Goal: Information Seeking & Learning: Understand process/instructions

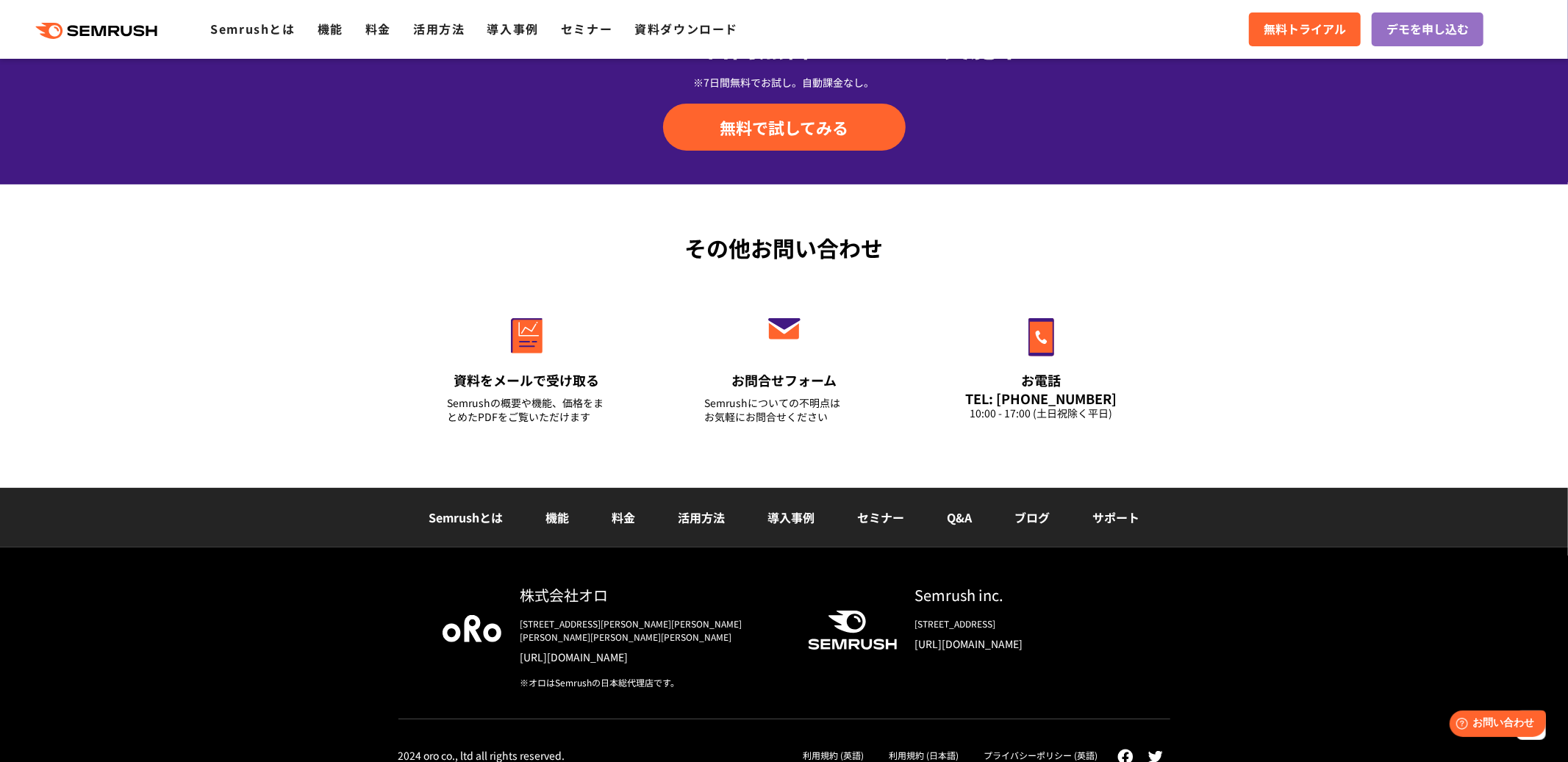
click at [917, 745] on div "利用規約 (日本語)" at bounding box center [924, 755] width 95 height 20
click at [914, 749] on link "利用規約 (日本語)" at bounding box center [923, 756] width 70 height 13
click at [843, 749] on link "利用規約 (英語)" at bounding box center [833, 756] width 61 height 13
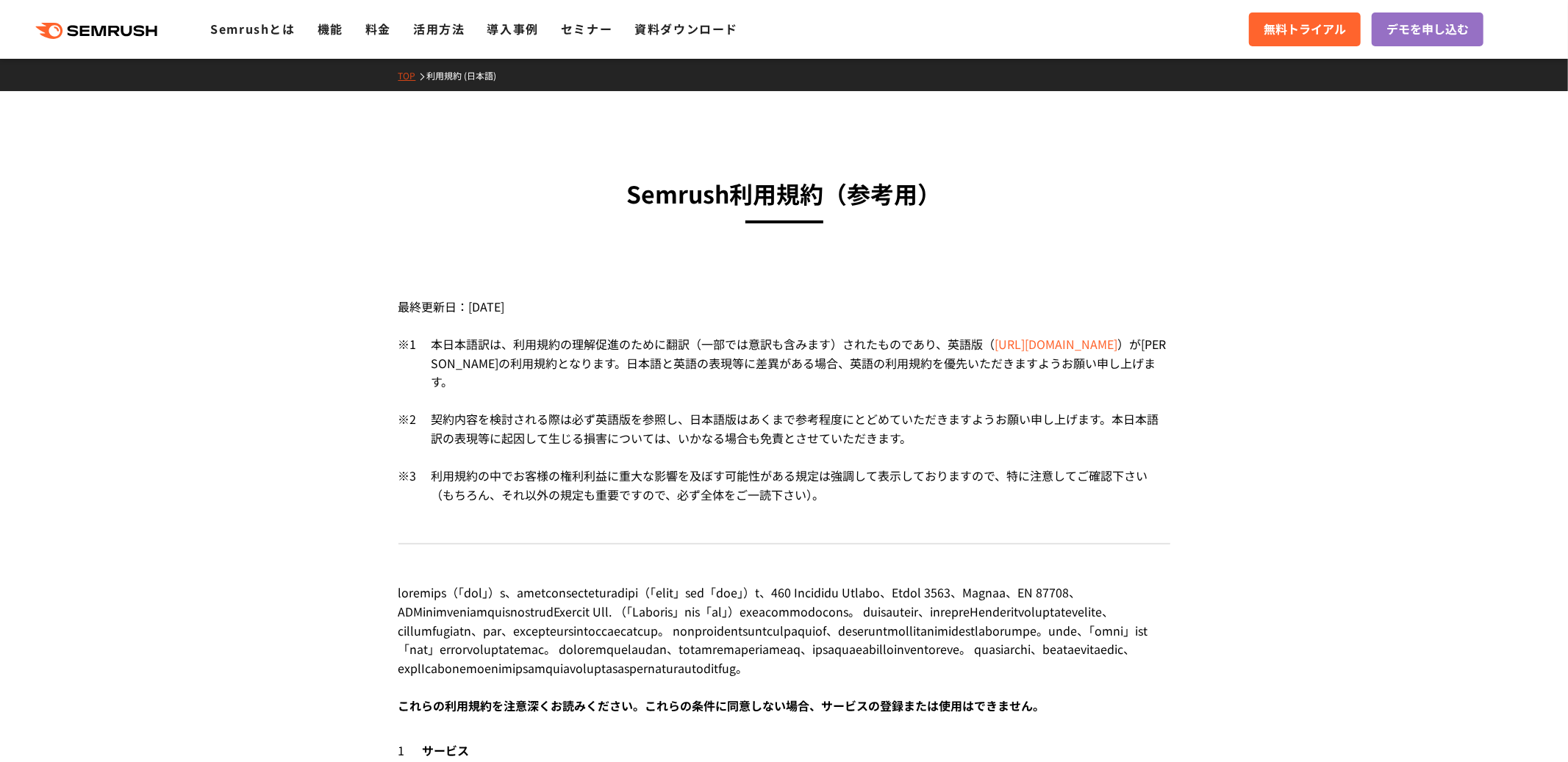
click at [749, 475] on div "利用規約の中でお客様の権利利益に重大な影響を及ぼす可能性がある規定は強調して表示しておりますので、特に注意してご確認下さい（もちろん、それ以外の規定も重要です…" at bounding box center [794, 485] width 753 height 38
